Goal: Task Accomplishment & Management: Manage account settings

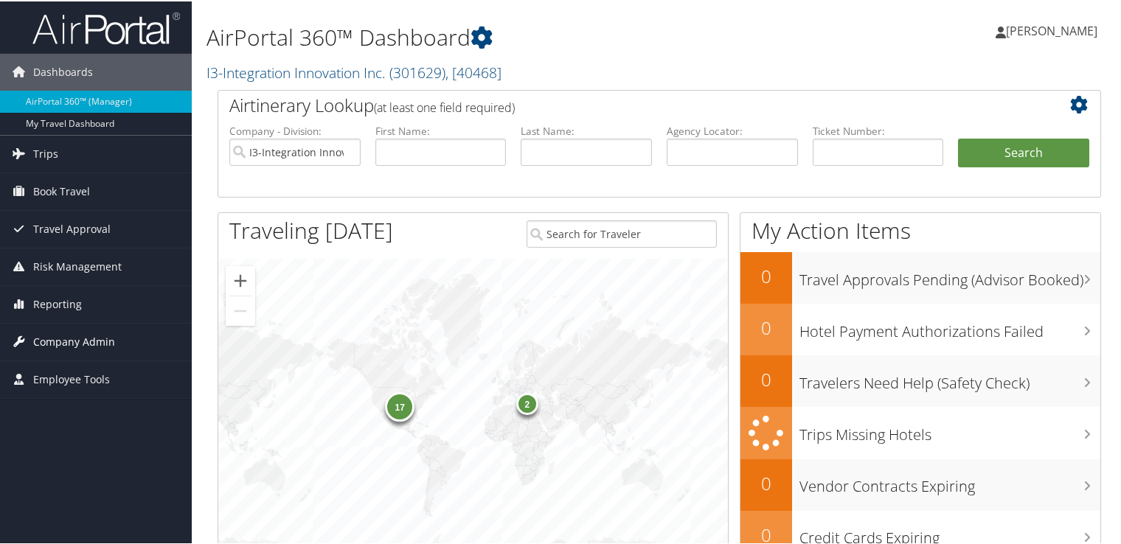
click at [74, 343] on span "Company Admin" at bounding box center [74, 340] width 82 height 37
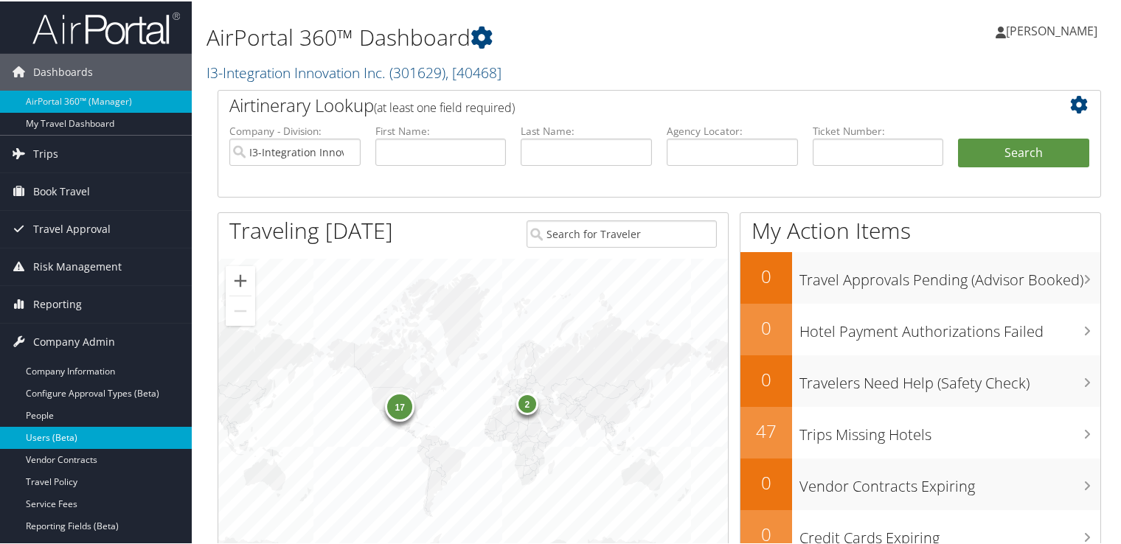
click at [46, 435] on link "Users (Beta)" at bounding box center [96, 436] width 192 height 22
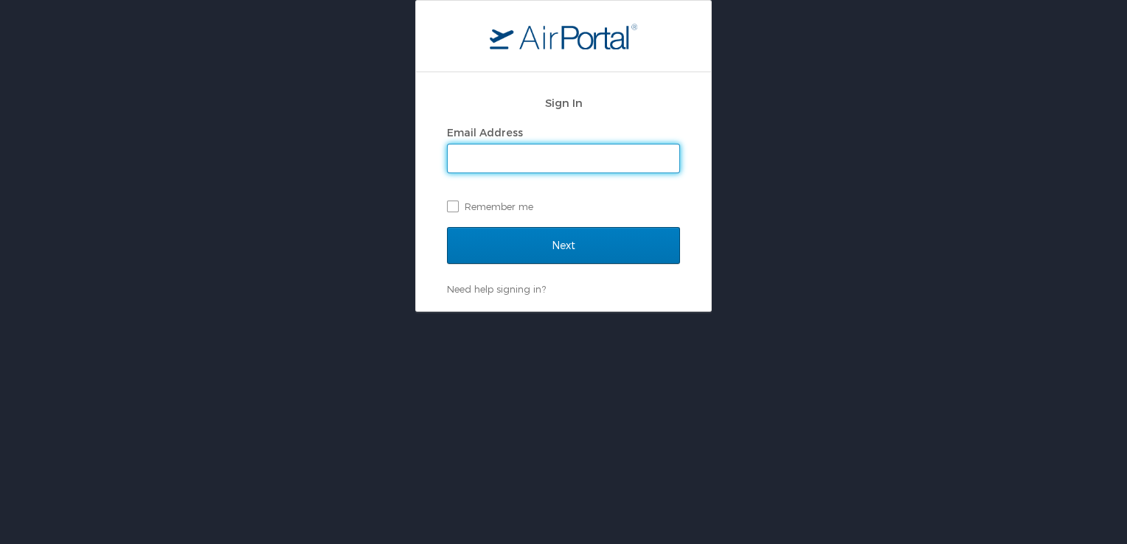
type input "naomi.smith@i3-corps.com"
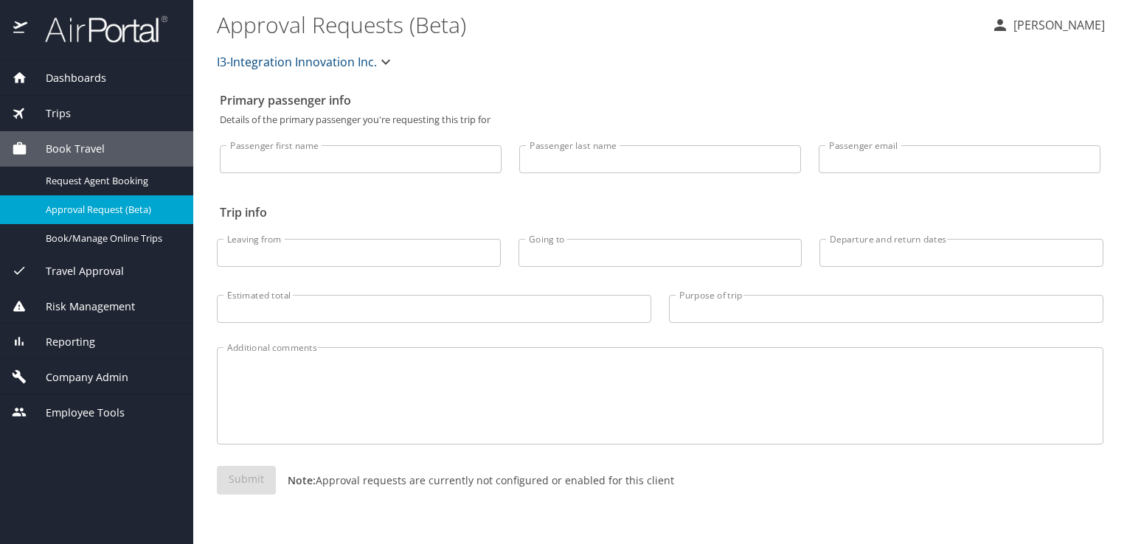
click at [81, 380] on span "Company Admin" at bounding box center [77, 377] width 101 height 16
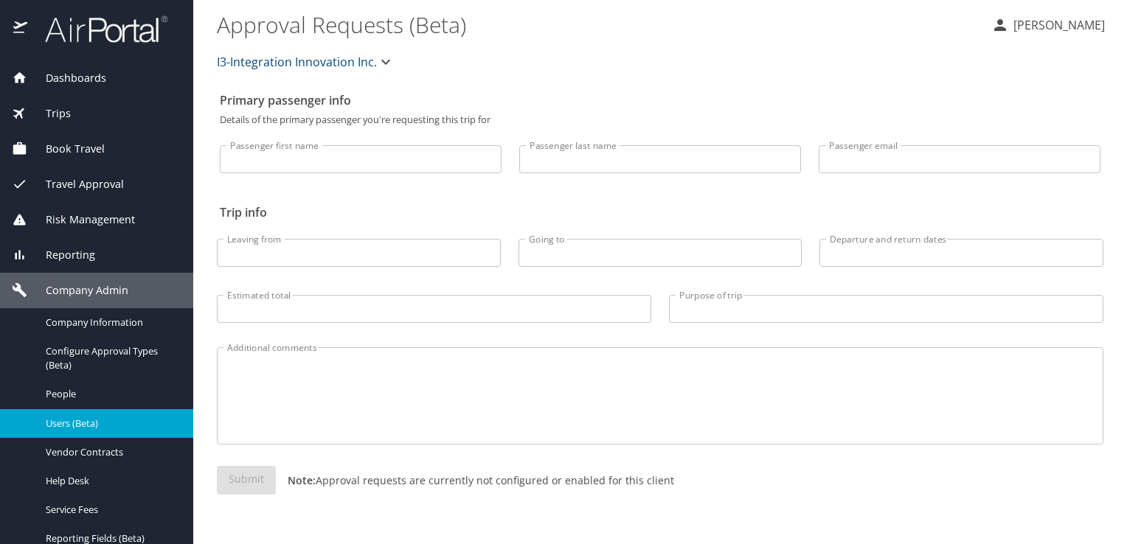
click at [98, 420] on span "Users (Beta)" at bounding box center [111, 424] width 130 height 14
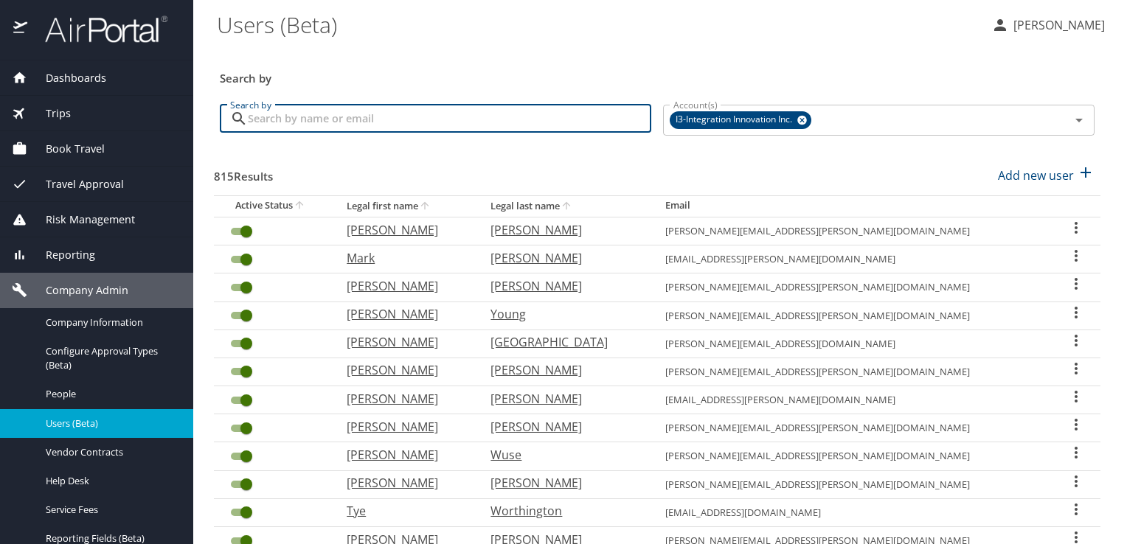
click at [378, 112] on input "Search by" at bounding box center [449, 119] width 403 height 28
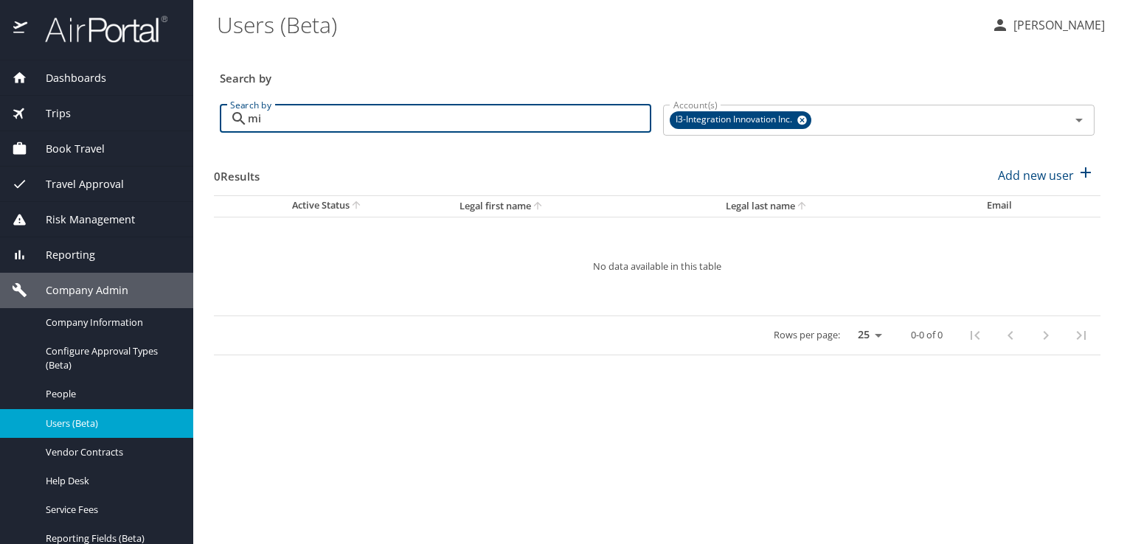
type input "m"
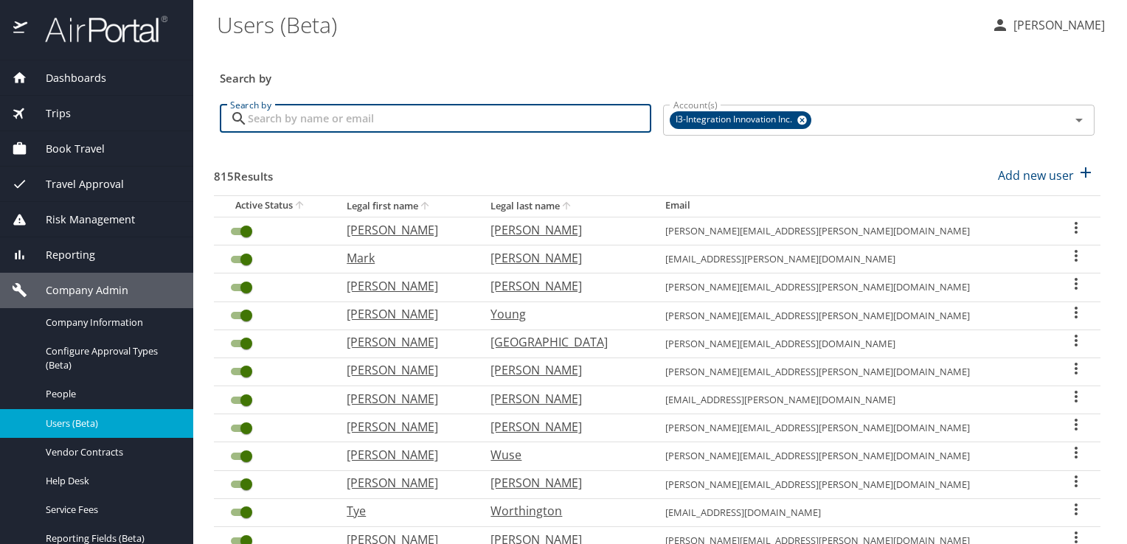
click at [100, 75] on span "Dashboards" at bounding box center [66, 78] width 79 height 16
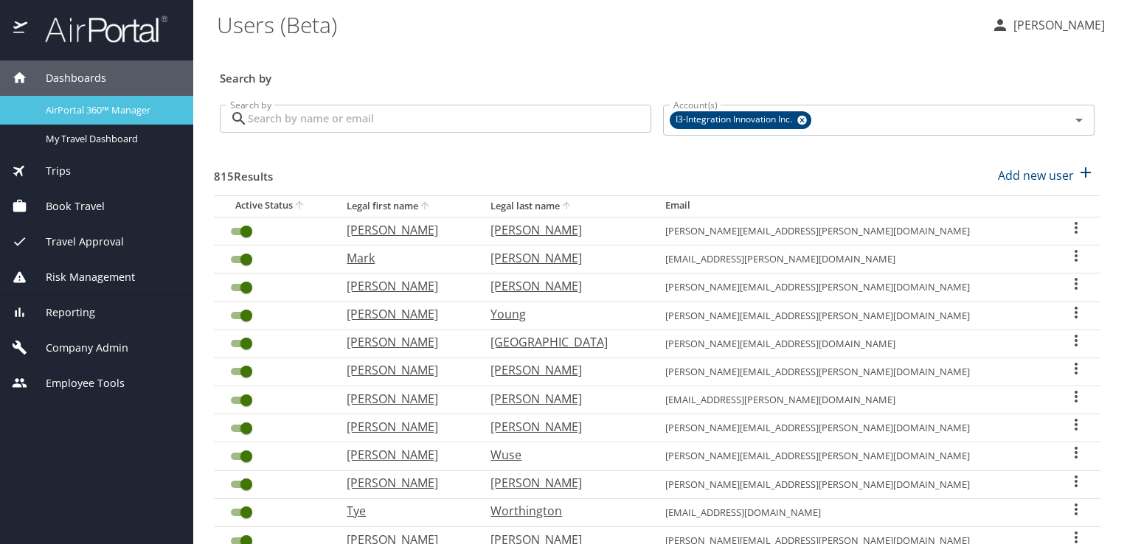
click at [128, 115] on span "AirPortal 360™ Manager" at bounding box center [111, 110] width 130 height 14
